Goal: Task Accomplishment & Management: Manage account settings

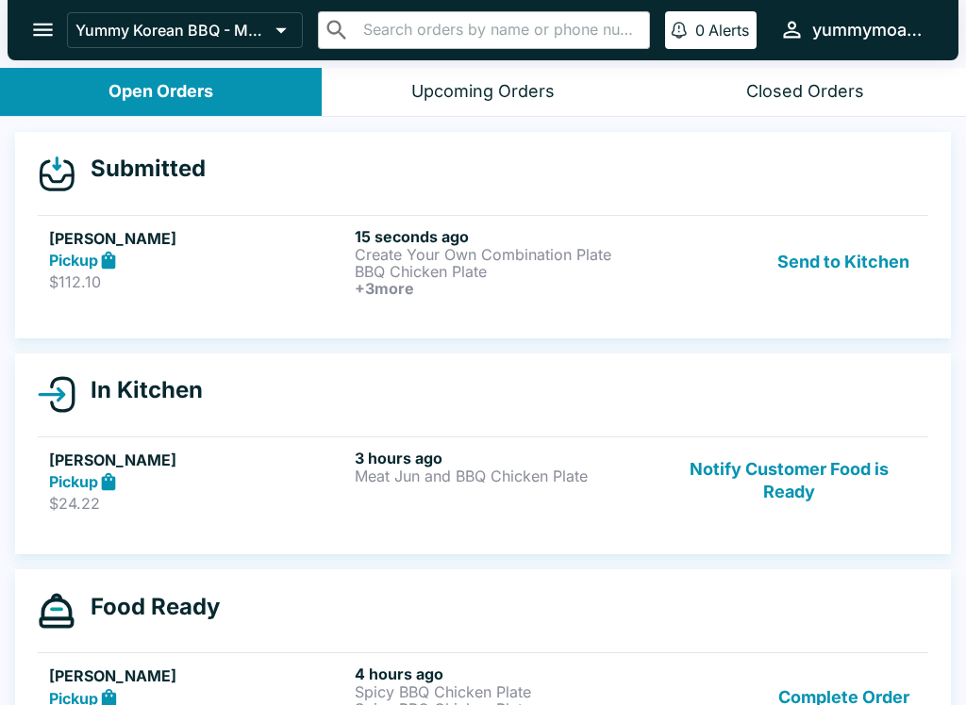
scroll to position [17, 0]
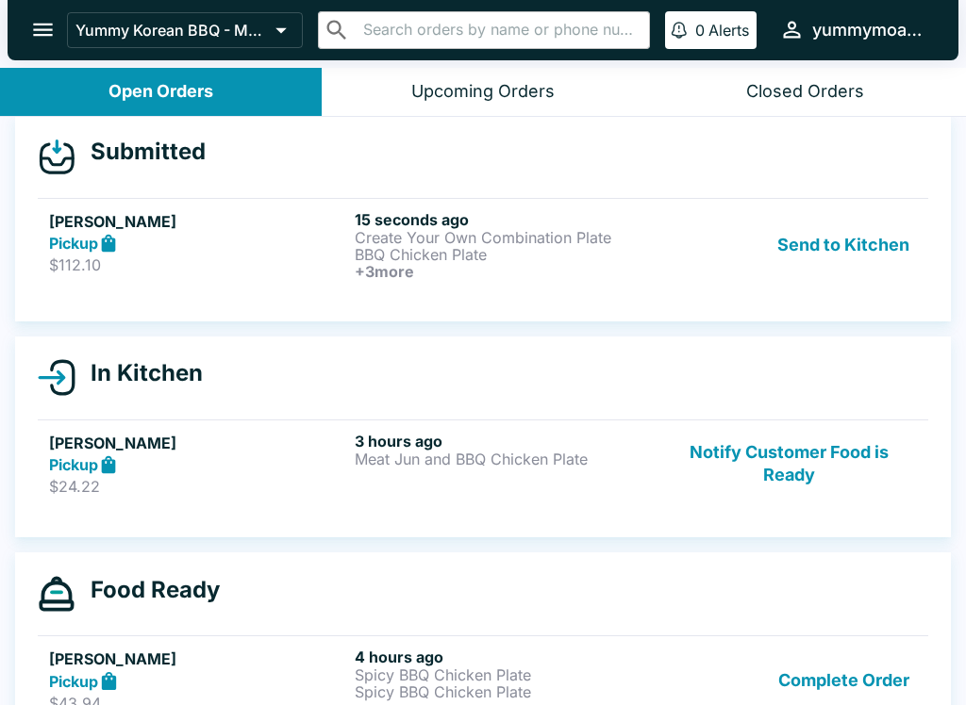
click at [265, 265] on p "$112.10" at bounding box center [198, 265] width 298 height 19
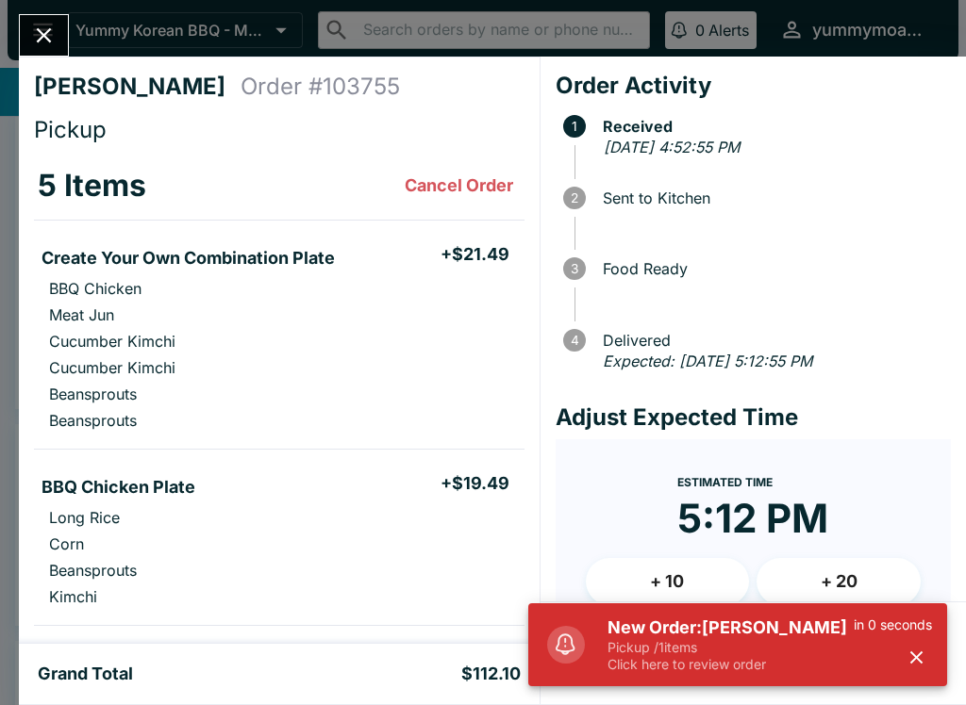
click at [919, 662] on icon "button" at bounding box center [916, 658] width 12 height 12
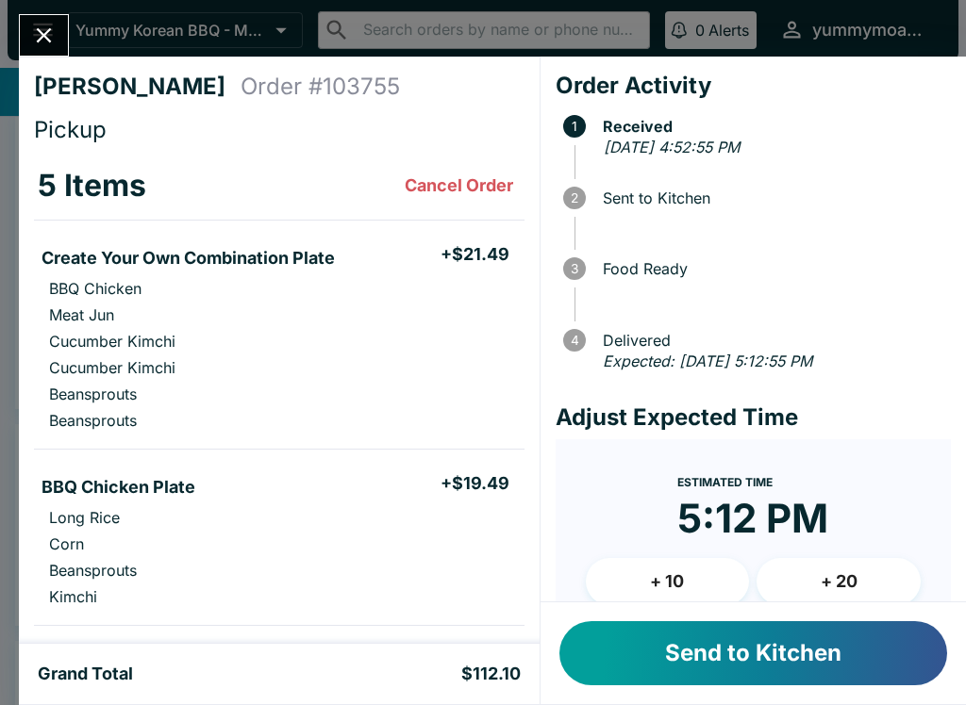
click at [774, 646] on button "Send to Kitchen" at bounding box center [753, 654] width 388 height 64
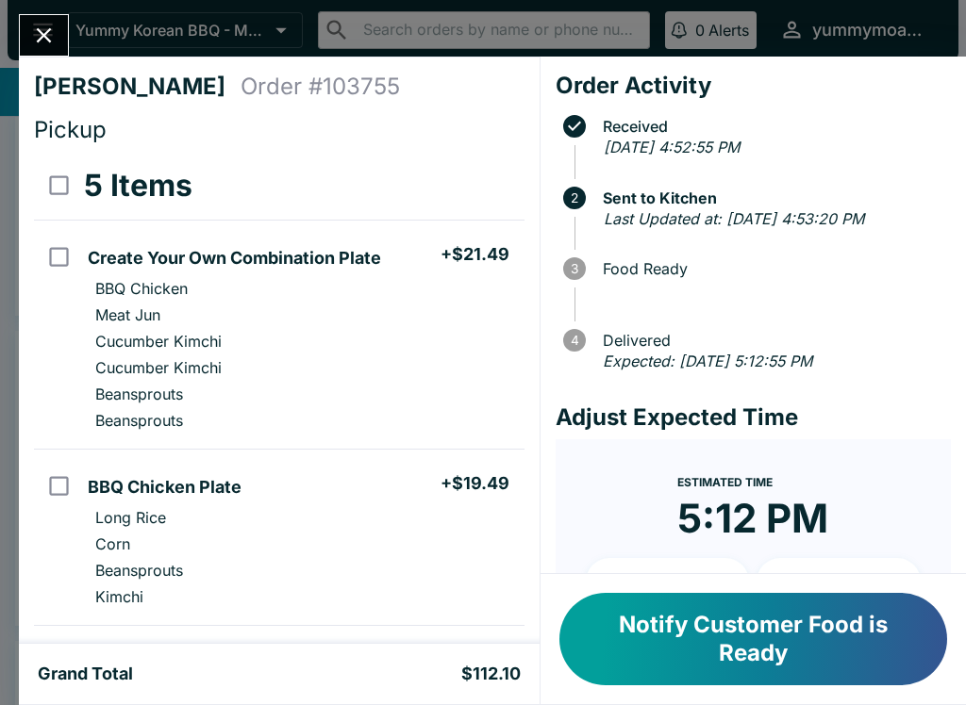
click at [52, 42] on icon "Close" at bounding box center [43, 35] width 25 height 25
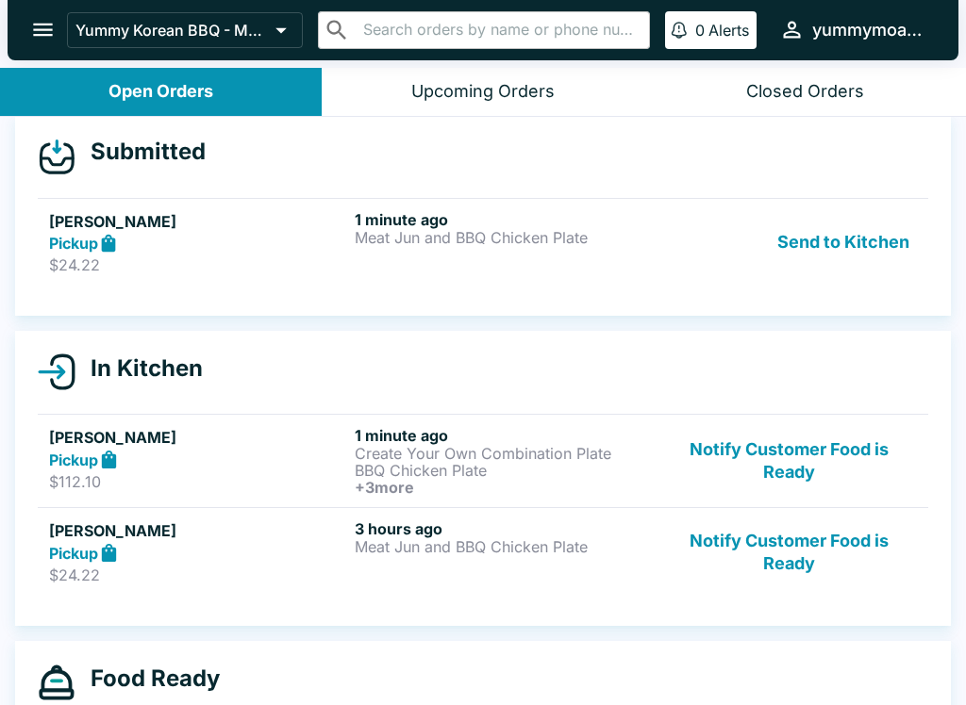
click at [206, 249] on div "Pickup" at bounding box center [198, 244] width 298 height 22
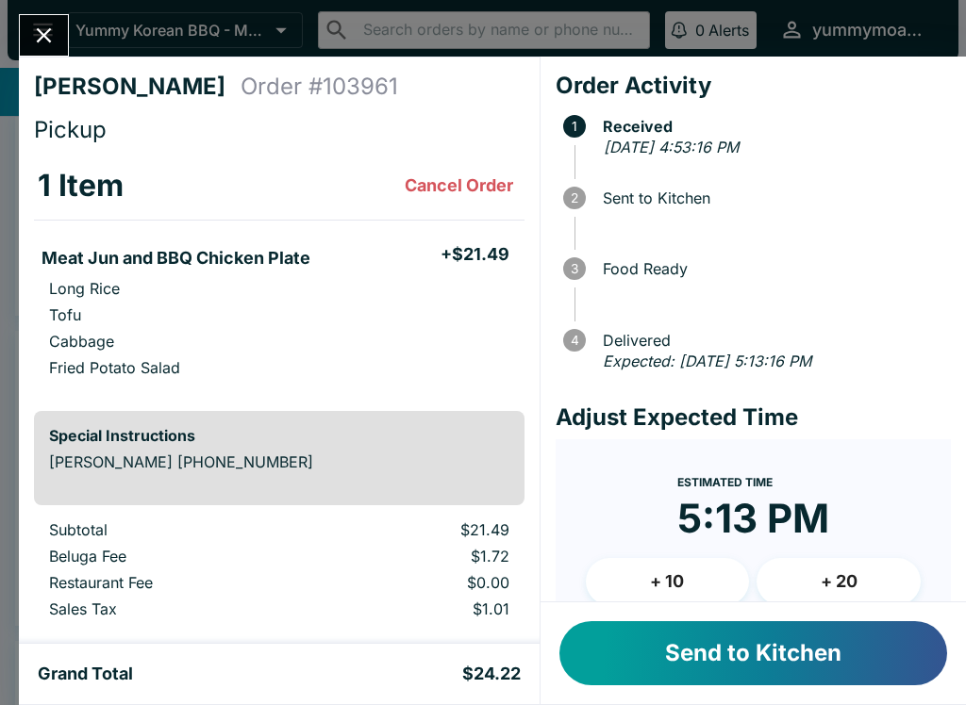
click at [738, 680] on button "Send to Kitchen" at bounding box center [753, 654] width 388 height 64
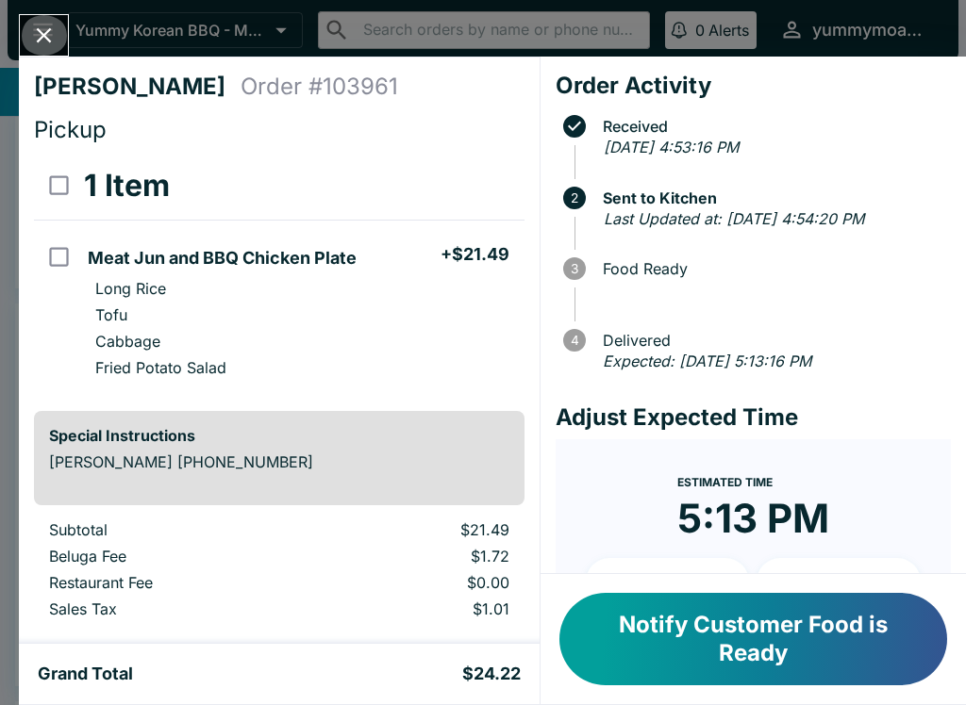
click at [51, 44] on icon "Close" at bounding box center [43, 35] width 25 height 25
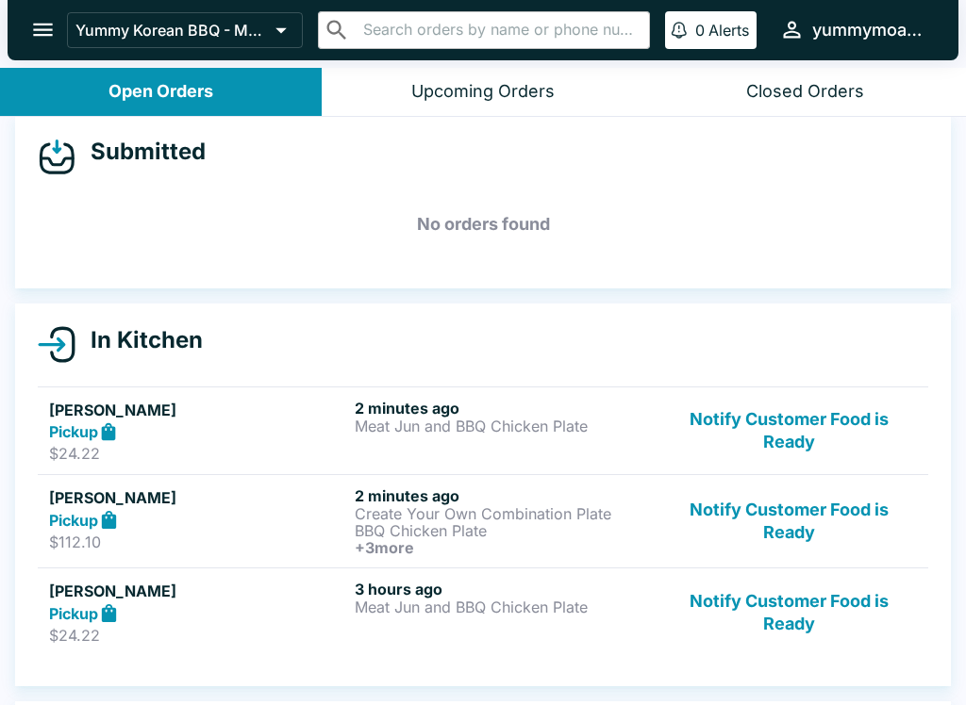
click at [221, 517] on div "Pickup" at bounding box center [198, 520] width 298 height 22
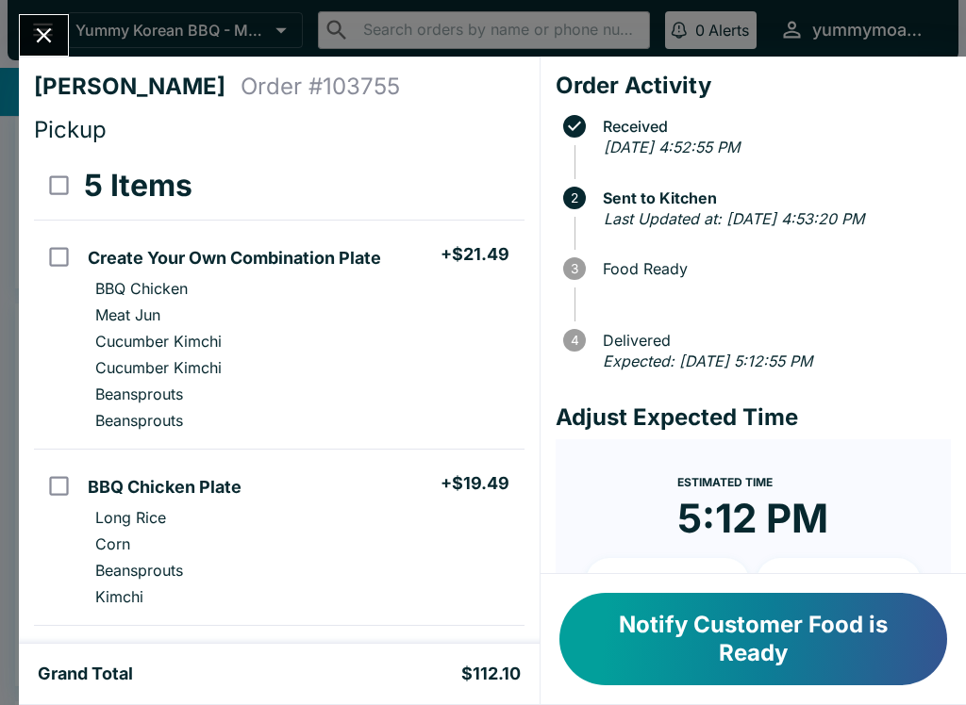
click at [42, 25] on icon "Close" at bounding box center [43, 35] width 25 height 25
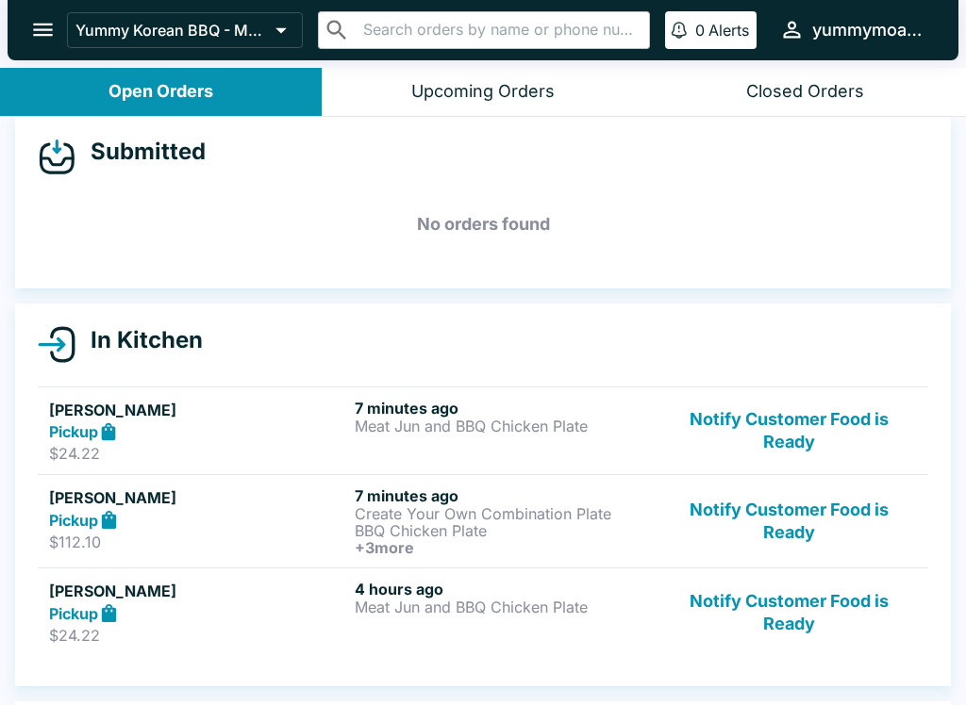
click at [144, 405] on h5 "[PERSON_NAME]" at bounding box center [198, 410] width 298 height 23
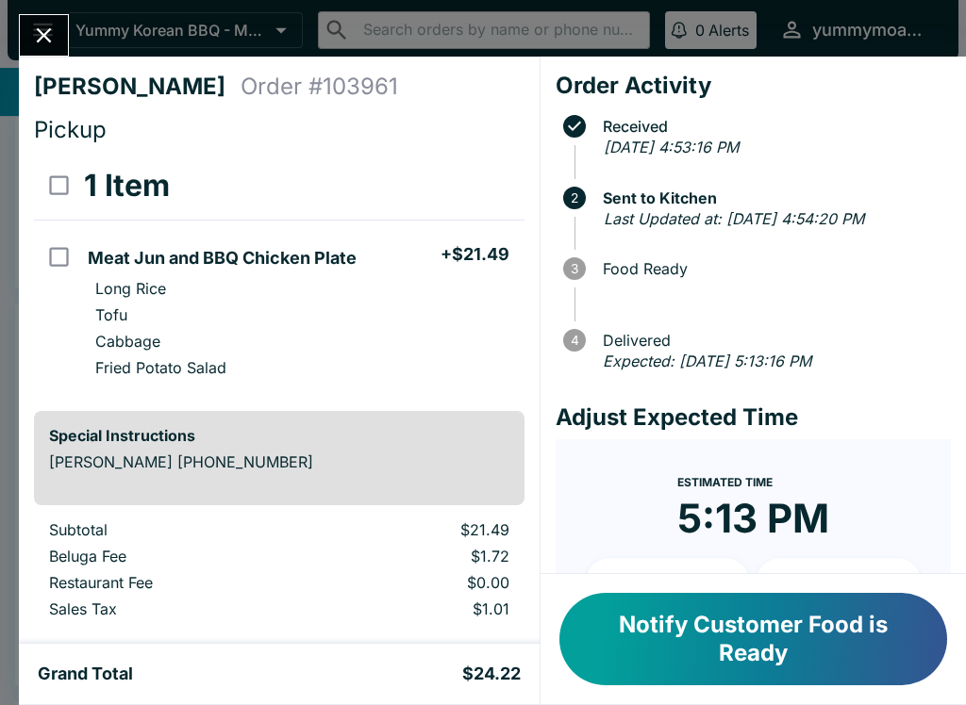
click at [798, 647] on button "Notify Customer Food is Ready" at bounding box center [753, 639] width 388 height 92
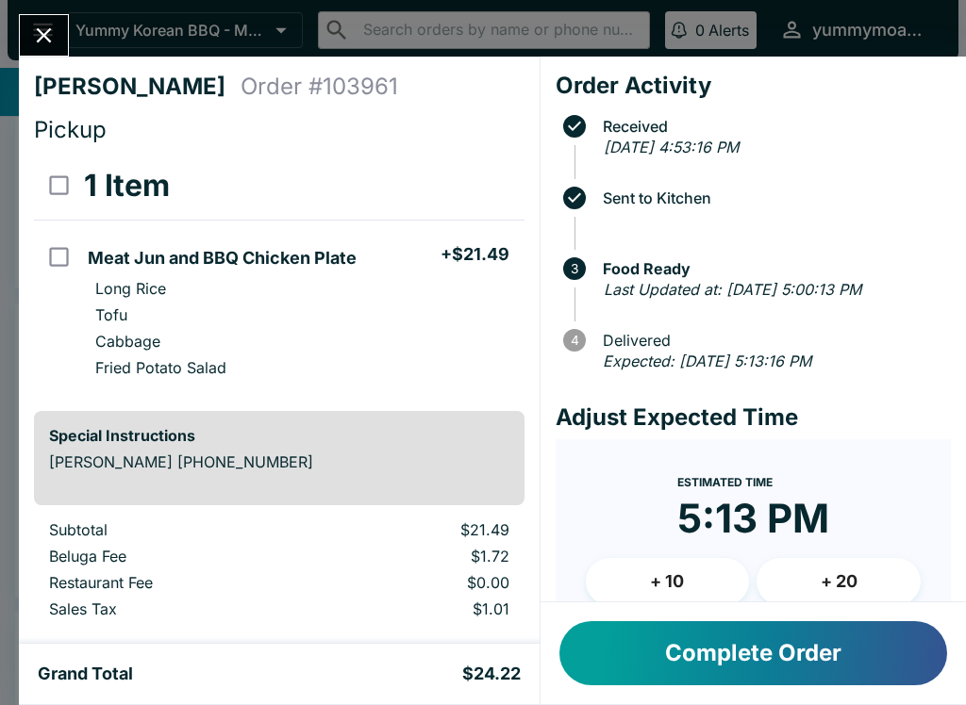
click at [30, 28] on button "Close" at bounding box center [44, 35] width 48 height 41
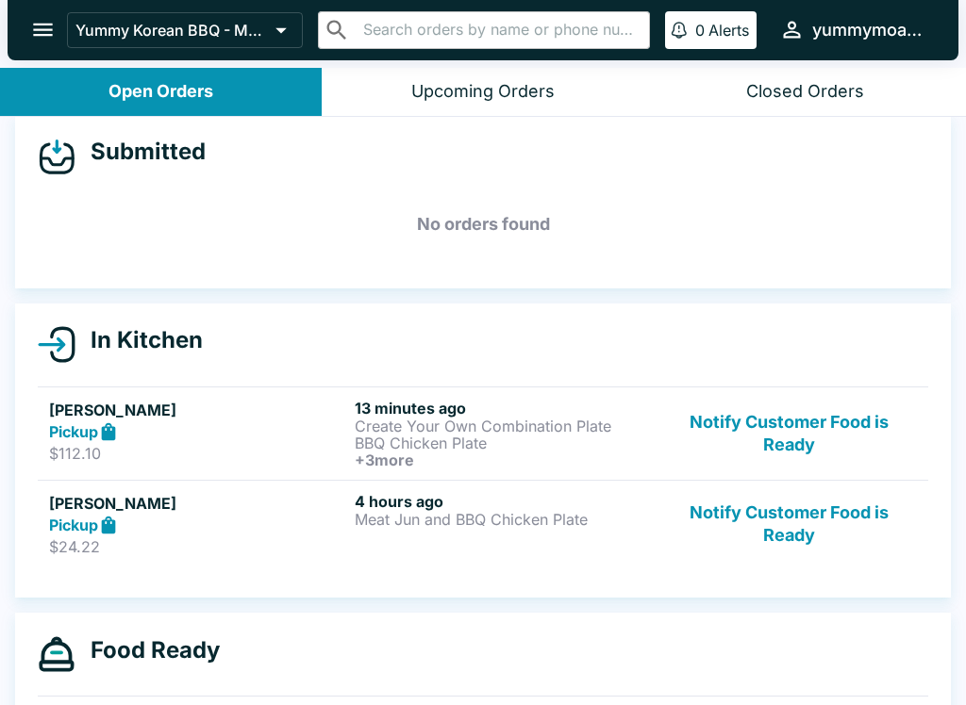
click at [465, 454] on h6 "+ 3 more" at bounding box center [504, 460] width 298 height 17
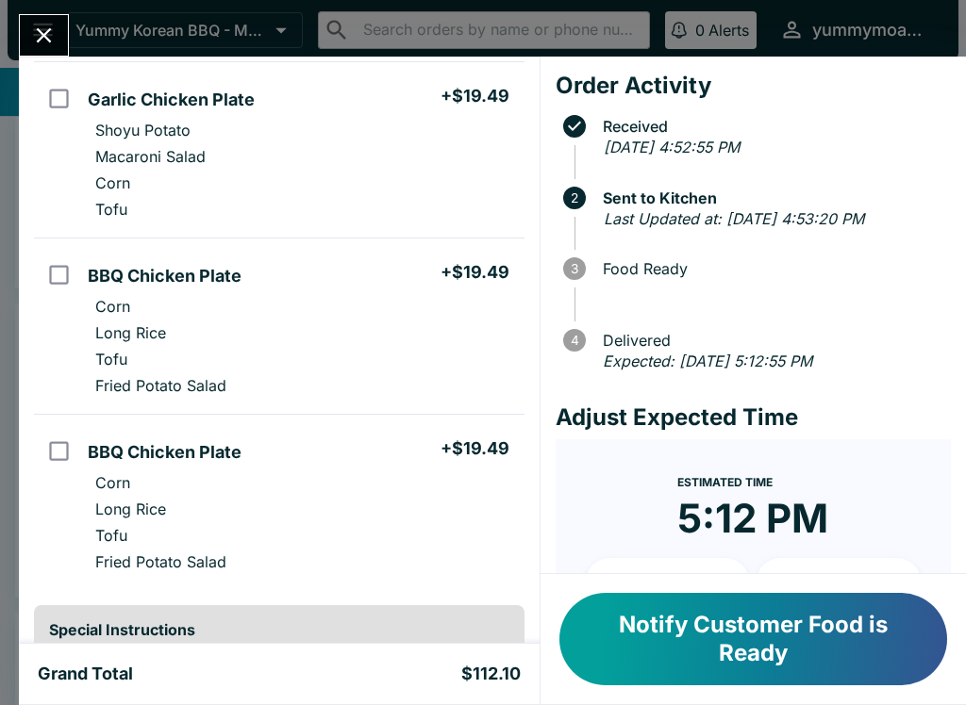
scroll to position [572, 0]
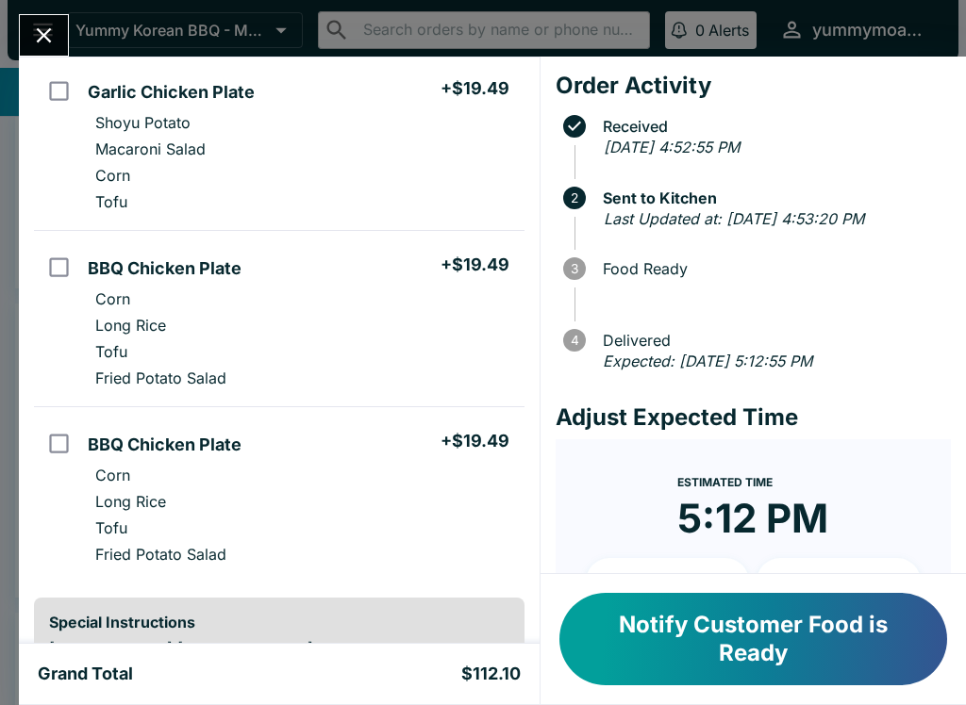
click at [750, 637] on button "Notify Customer Food is Ready" at bounding box center [753, 639] width 388 height 92
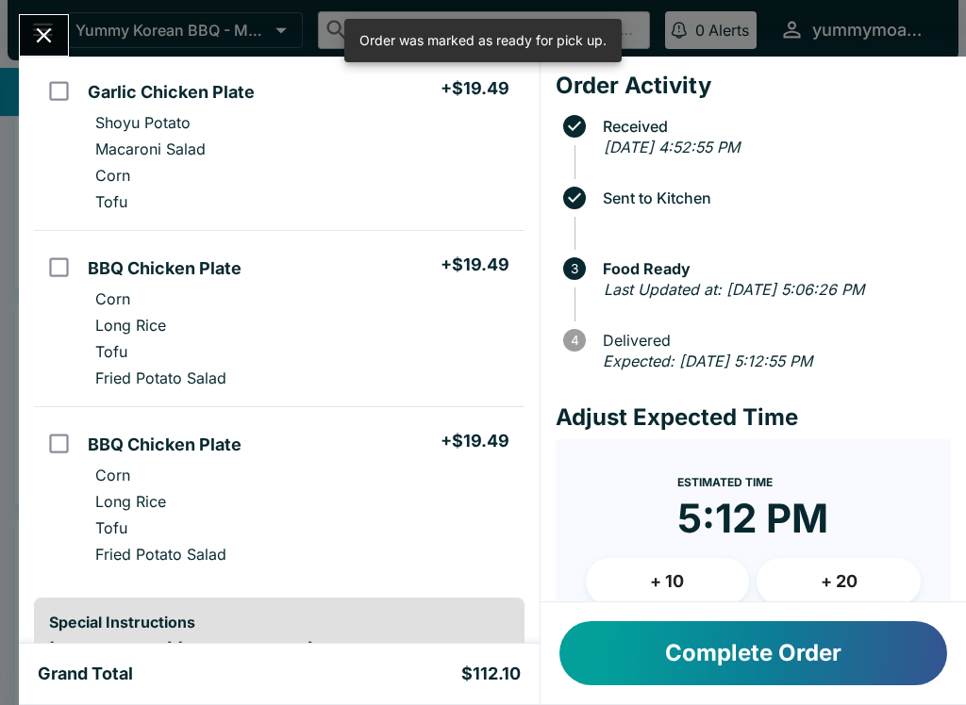
click at [36, 40] on icon "Close" at bounding box center [43, 35] width 25 height 25
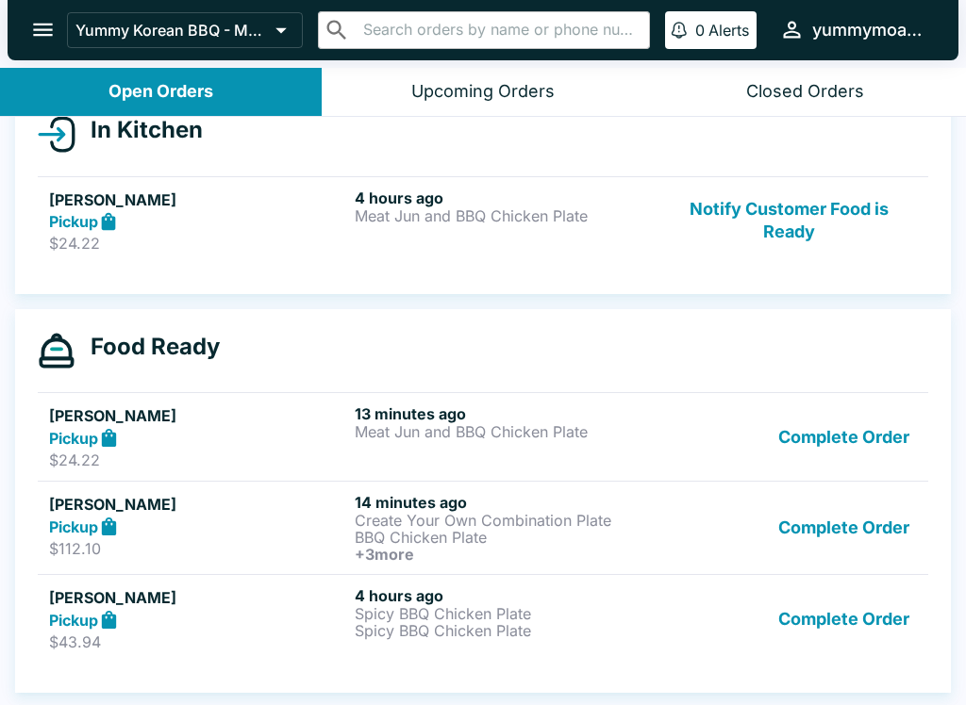
scroll to position [227, 0]
click at [441, 435] on p "Meat Jun and BBQ Chicken Plate" at bounding box center [504, 431] width 298 height 17
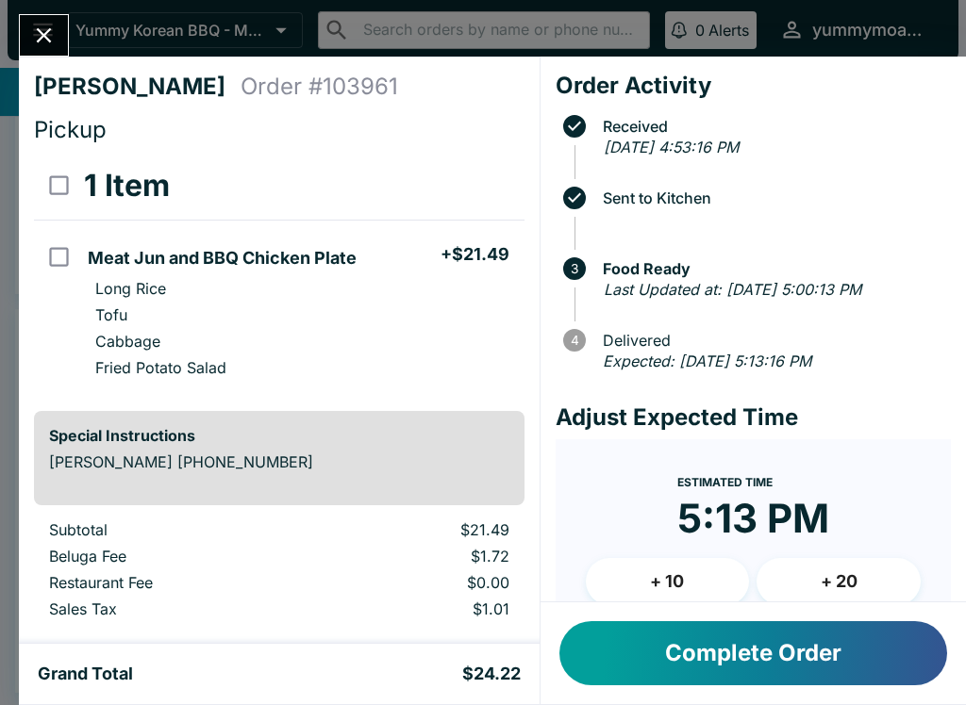
click at [807, 643] on button "Complete Order" at bounding box center [753, 654] width 388 height 64
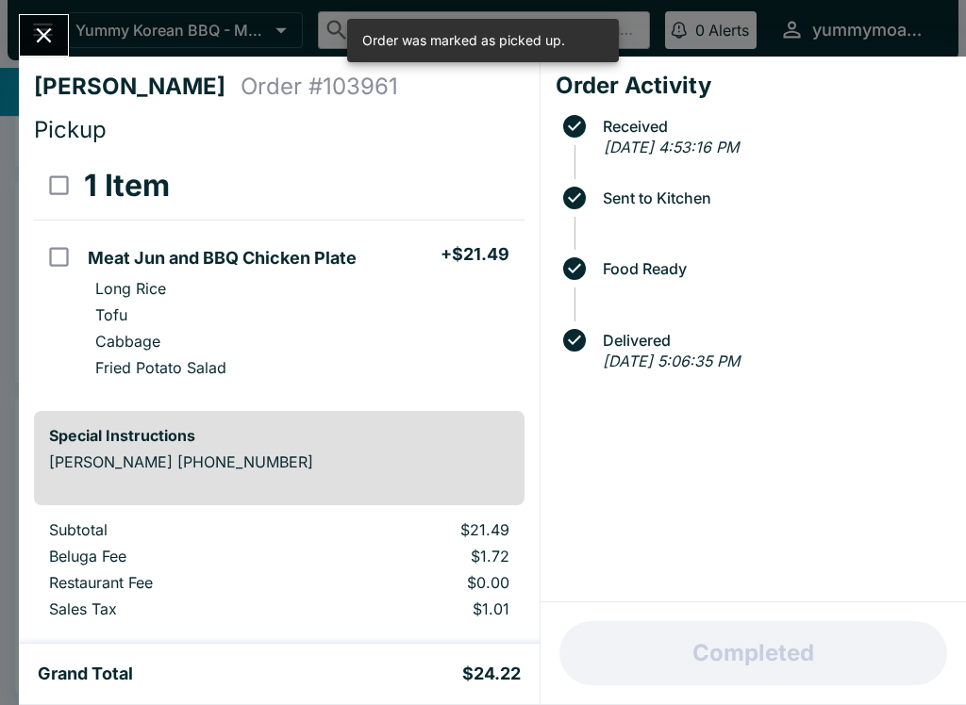
scroll to position [139, 0]
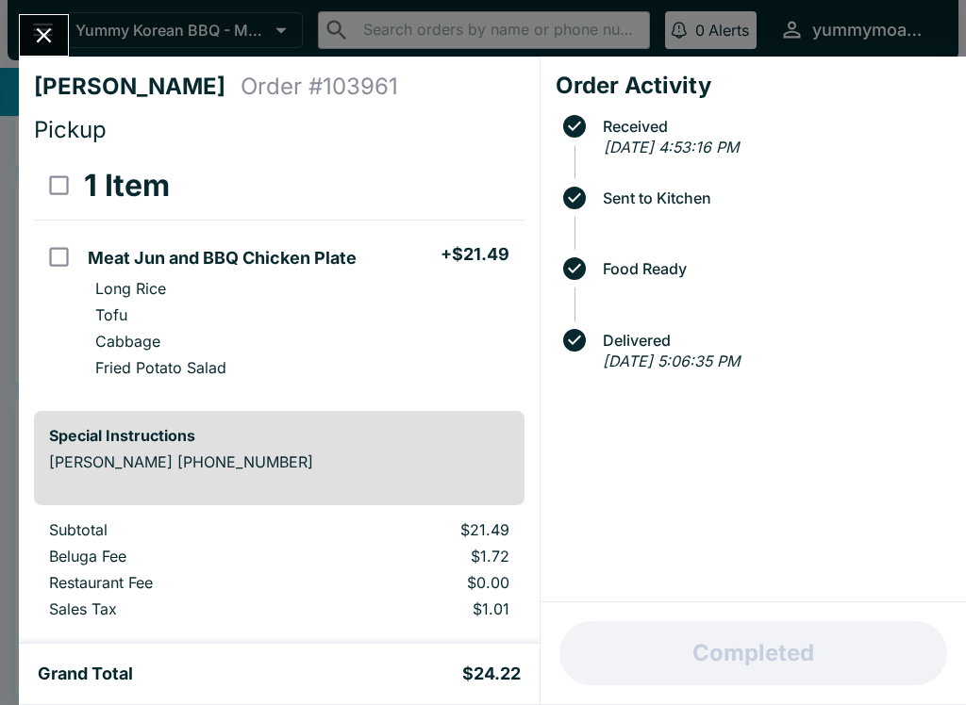
click at [41, 39] on icon "Close" at bounding box center [44, 35] width 15 height 15
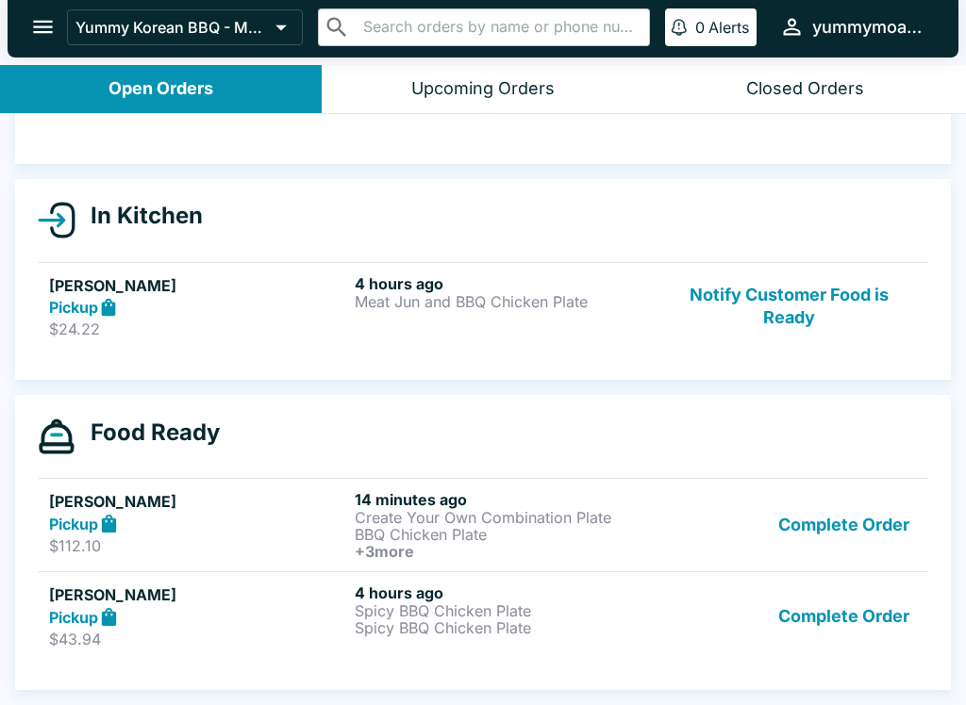
scroll to position [139, 0]
